Goal: Register for event/course

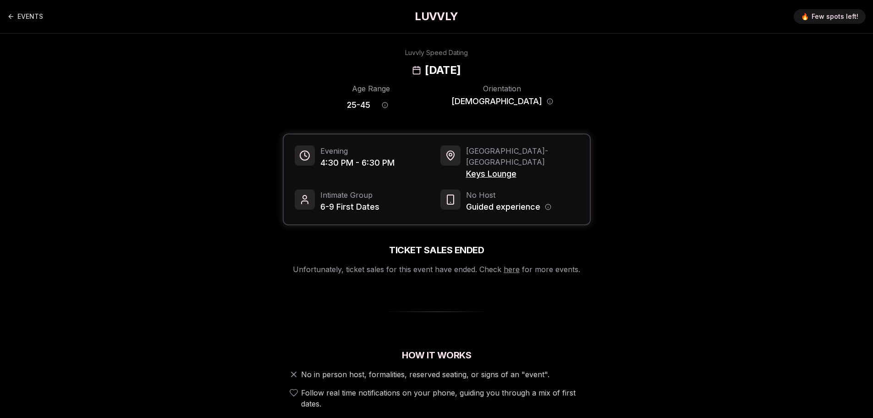
click at [435, 17] on h1 "LUVVLY" at bounding box center [436, 16] width 43 height 15
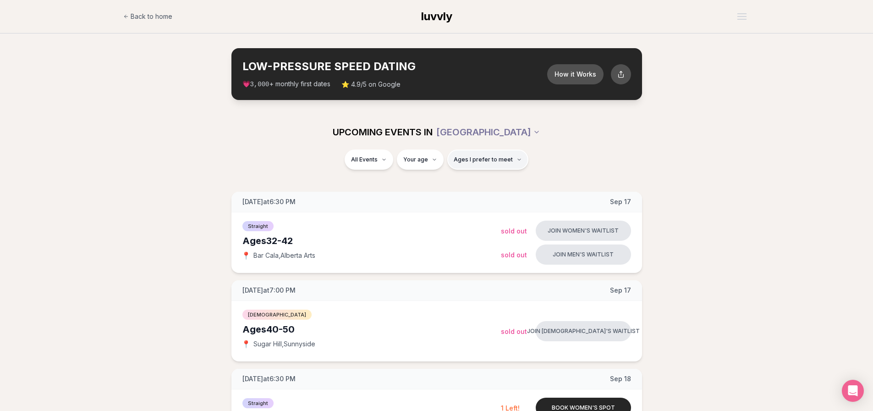
click at [482, 166] on button "Ages I prefer to meet" at bounding box center [487, 159] width 81 height 20
click at [502, 142] on div "UPCOMING EVENTS IN PORTLAND" at bounding box center [437, 132] width 528 height 35
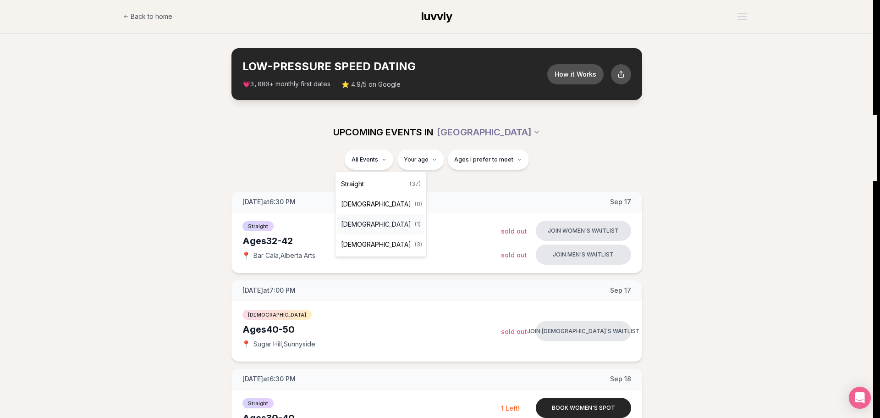
click at [355, 226] on span "[DEMOGRAPHIC_DATA]" at bounding box center [376, 224] width 70 height 9
